Goal: Task Accomplishment & Management: Complete application form

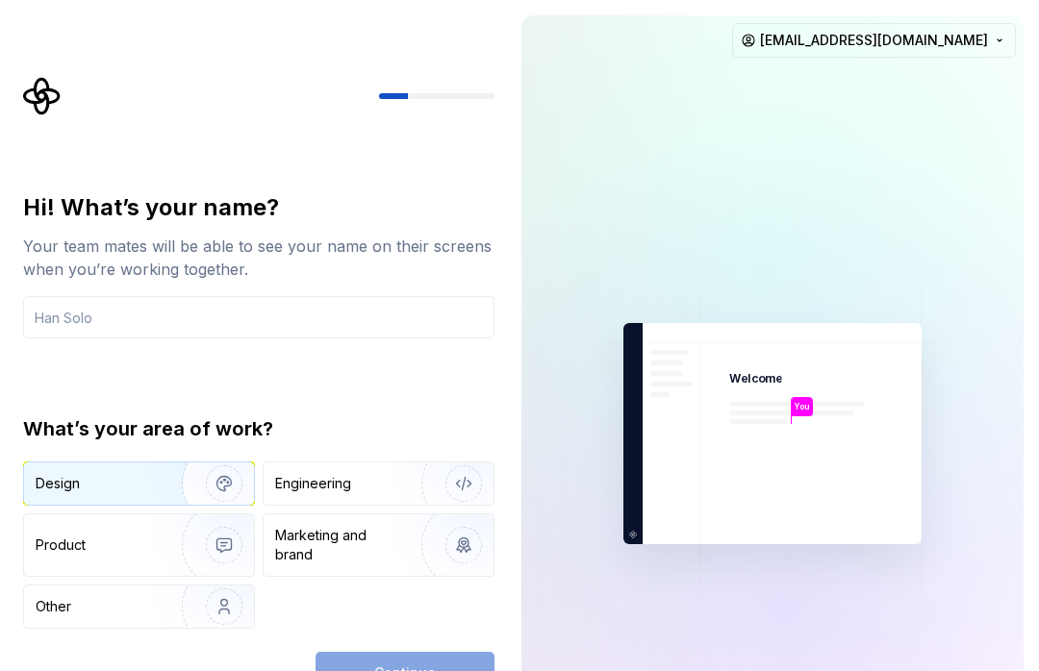
click at [135, 493] on div "Design" at bounding box center [96, 483] width 121 height 19
click at [139, 488] on div "Design" at bounding box center [106, 483] width 140 height 19
